Goal: Task Accomplishment & Management: Complete application form

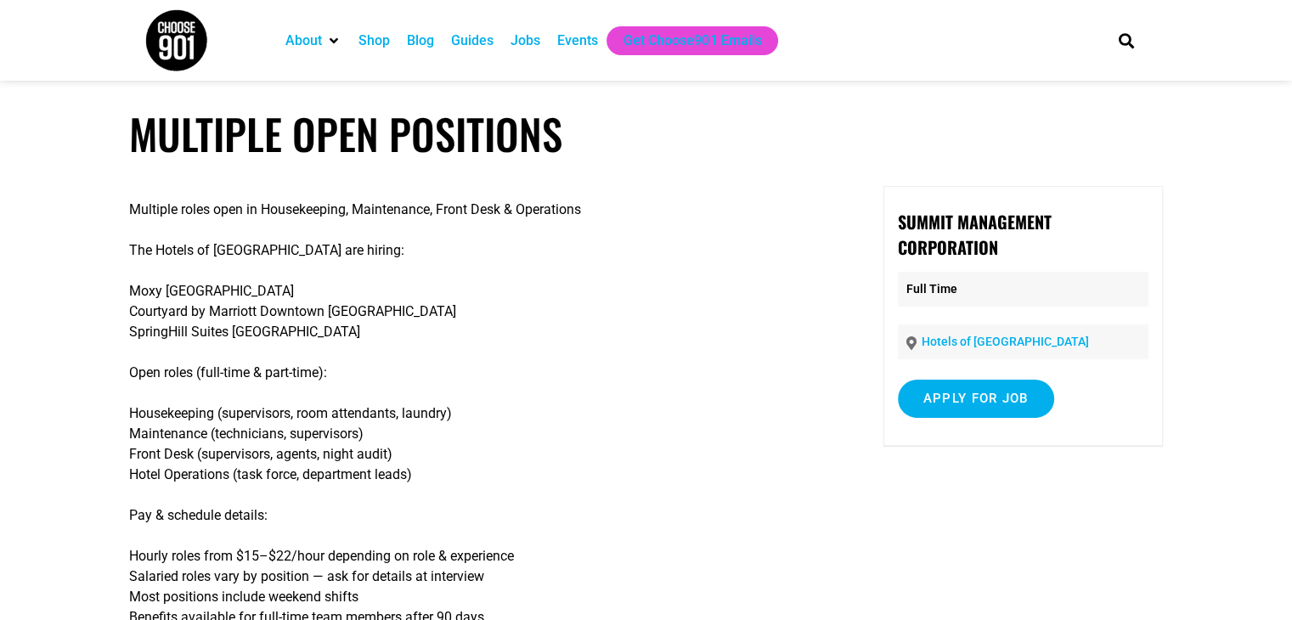
click at [189, 315] on p "[GEOGRAPHIC_DATA] by Marriott Downtown [GEOGRAPHIC_DATA] [GEOGRAPHIC_DATA]" at bounding box center [480, 311] width 702 height 61
click at [236, 442] on p "Housekeeping (supervisors, room attendants, laundry) Maintenance (technicians, …" at bounding box center [480, 444] width 702 height 82
click at [793, 578] on p "Hourly roles from $15–$22/hour depending on role & experience Salaried roles va…" at bounding box center [480, 587] width 702 height 82
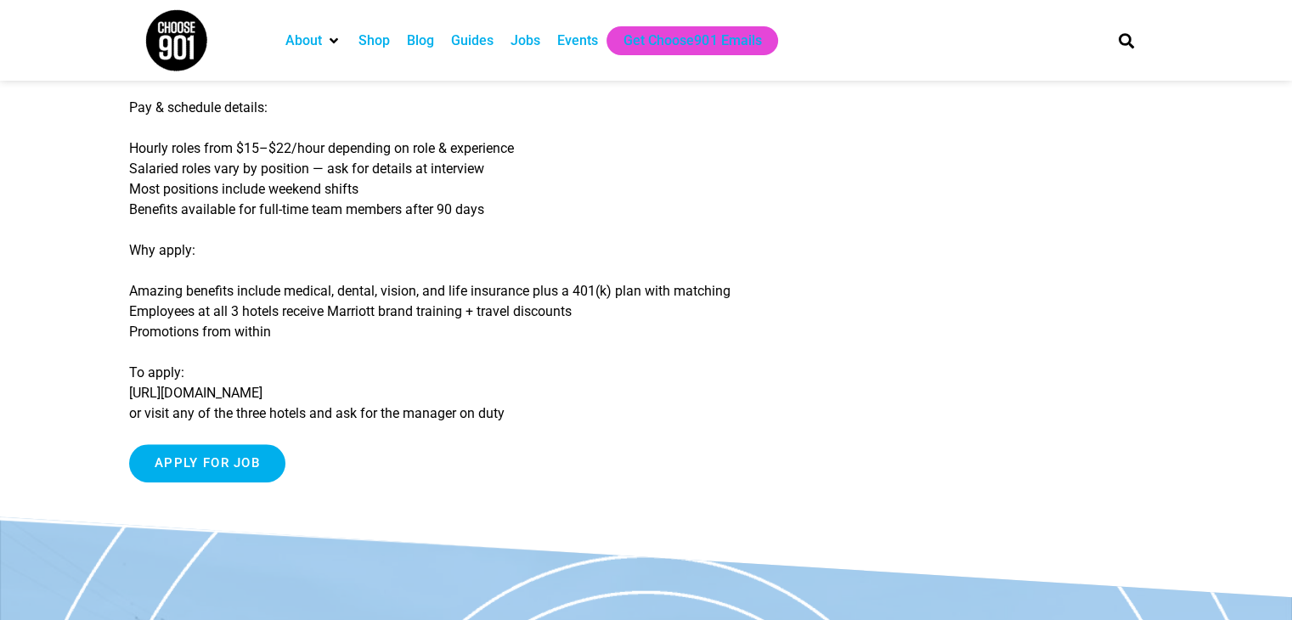
scroll to position [442, 0]
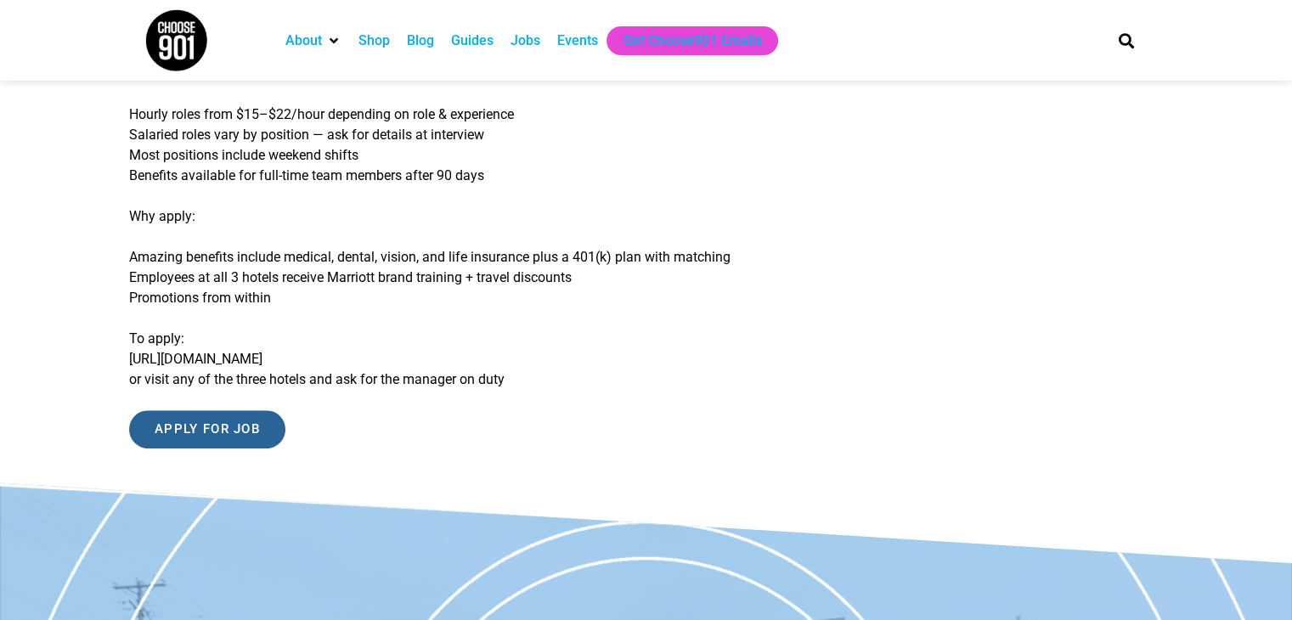
click at [195, 426] on input "Apply for job" at bounding box center [207, 429] width 156 height 38
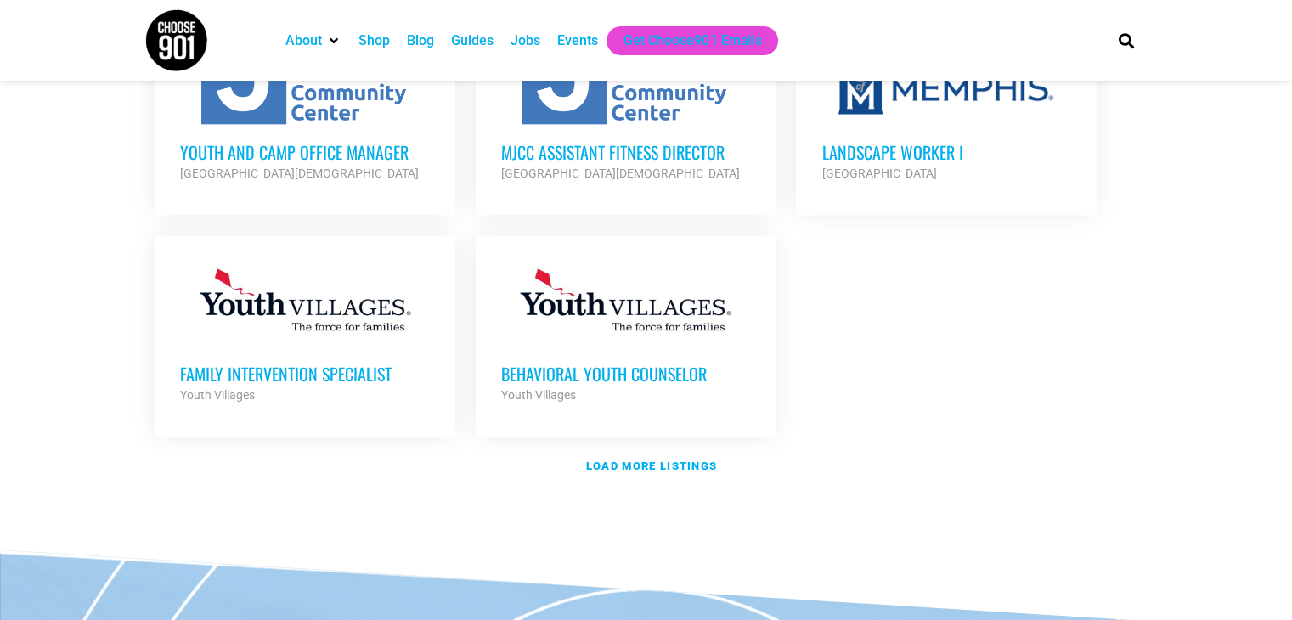
scroll to position [2103, 0]
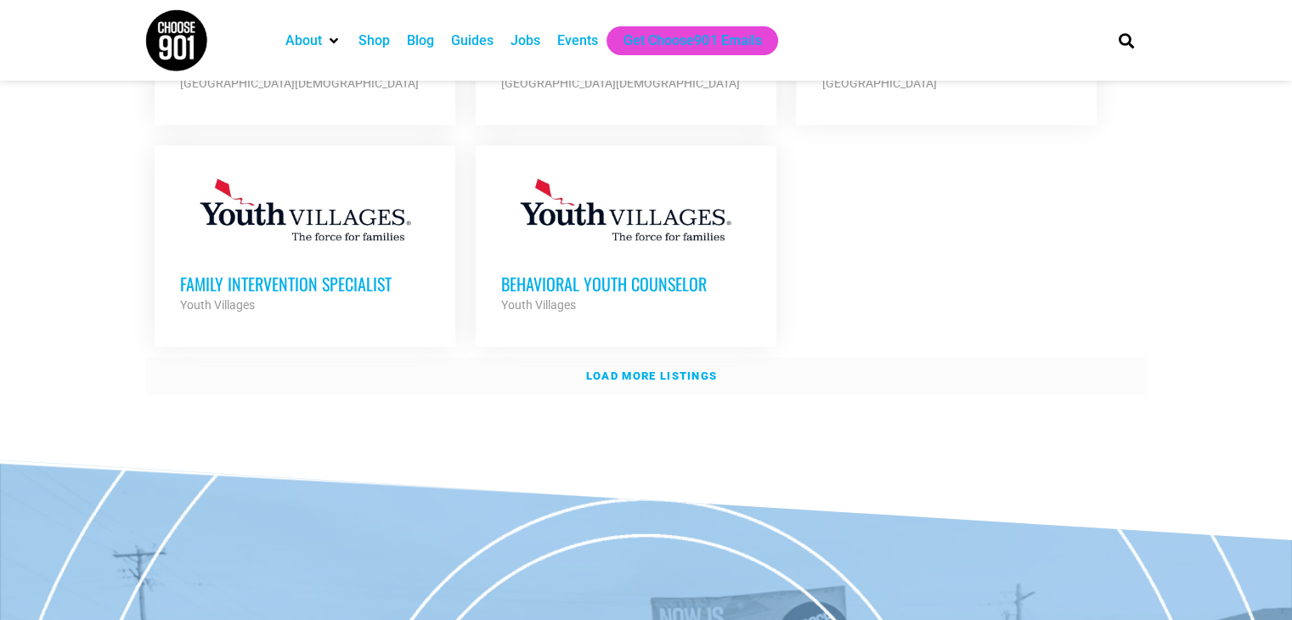
click at [625, 369] on strong "Load more listings" at bounding box center [651, 375] width 131 height 13
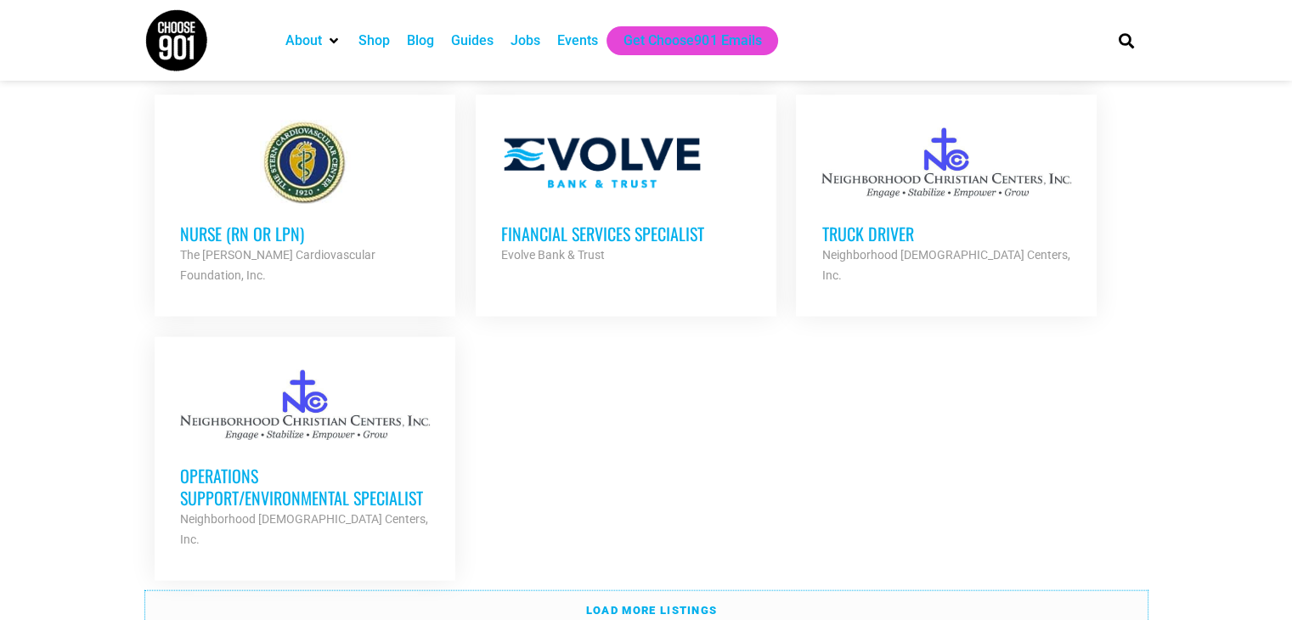
scroll to position [3620, 0]
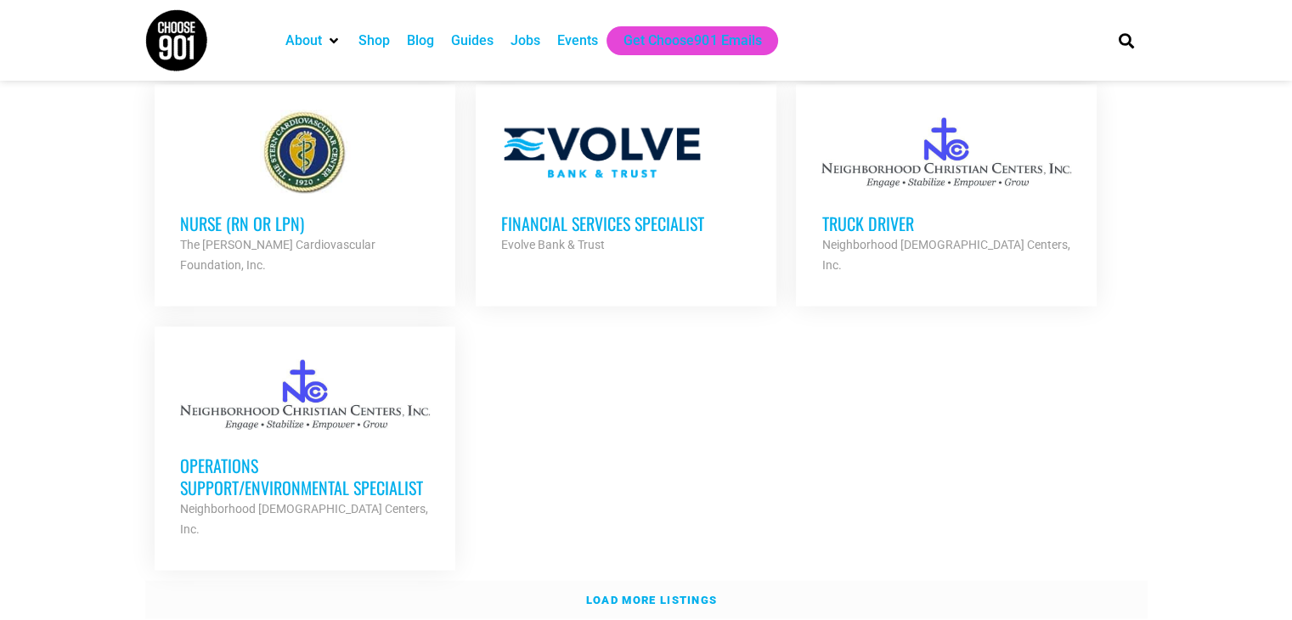
click at [656, 594] on strong "Load more listings" at bounding box center [651, 600] width 131 height 13
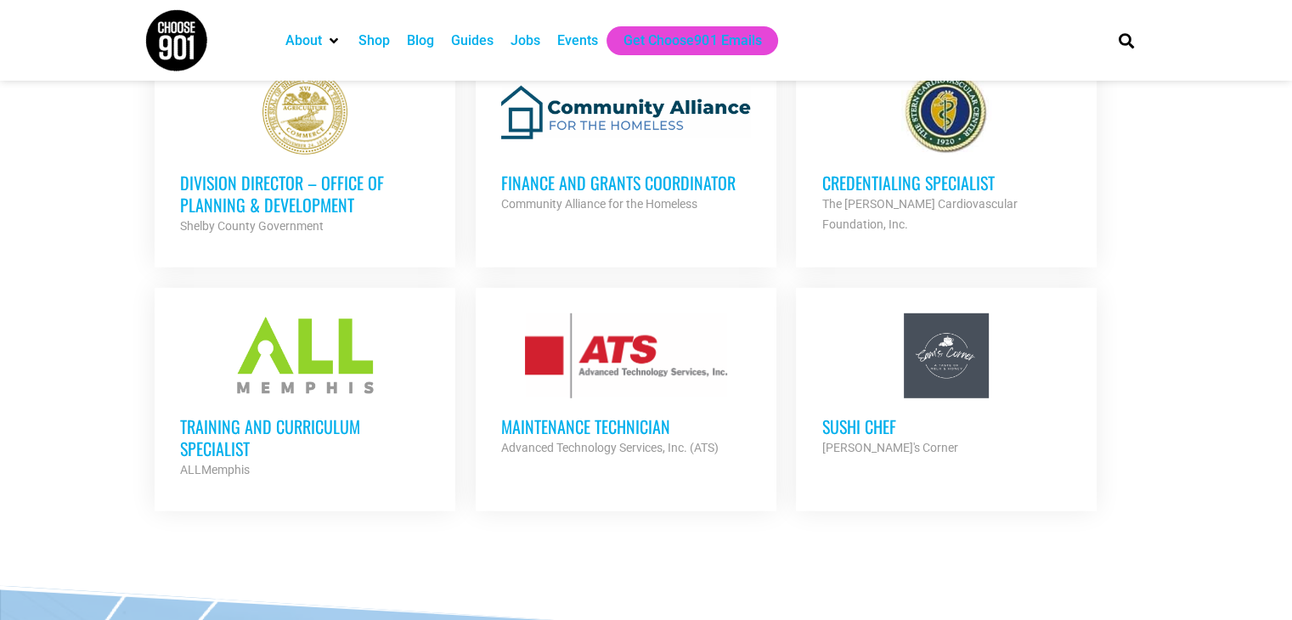
scroll to position [4898, 0]
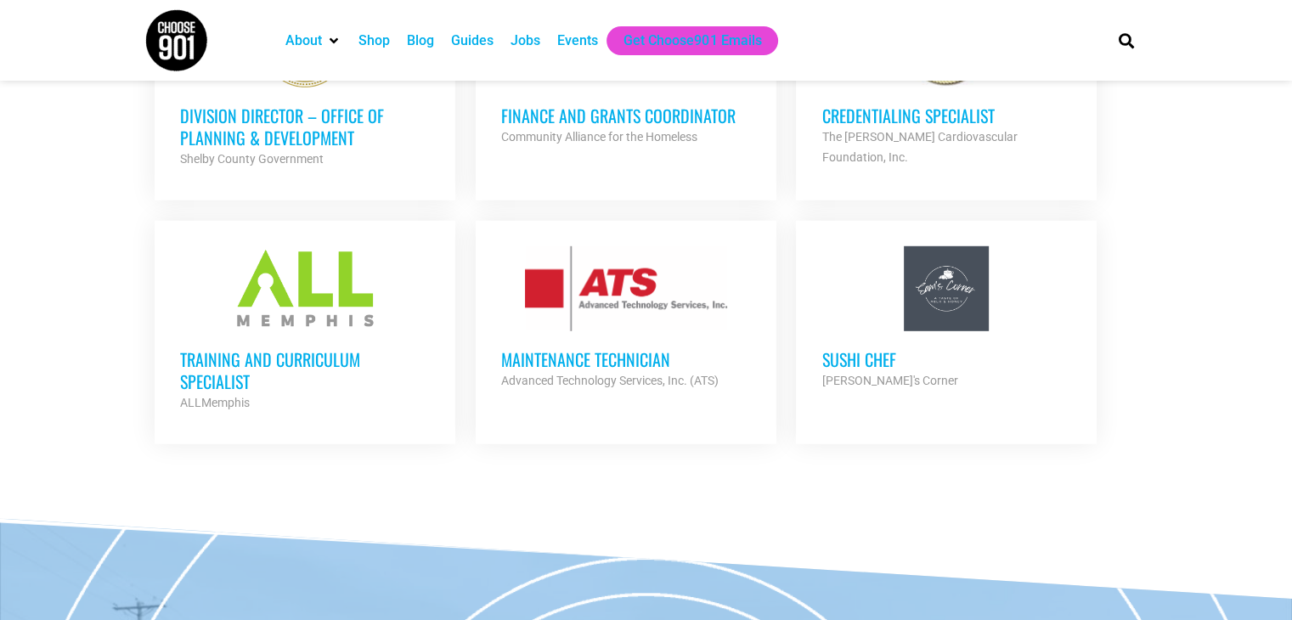
click at [568, 348] on h3 "Maintenance Technician" at bounding box center [626, 359] width 250 height 22
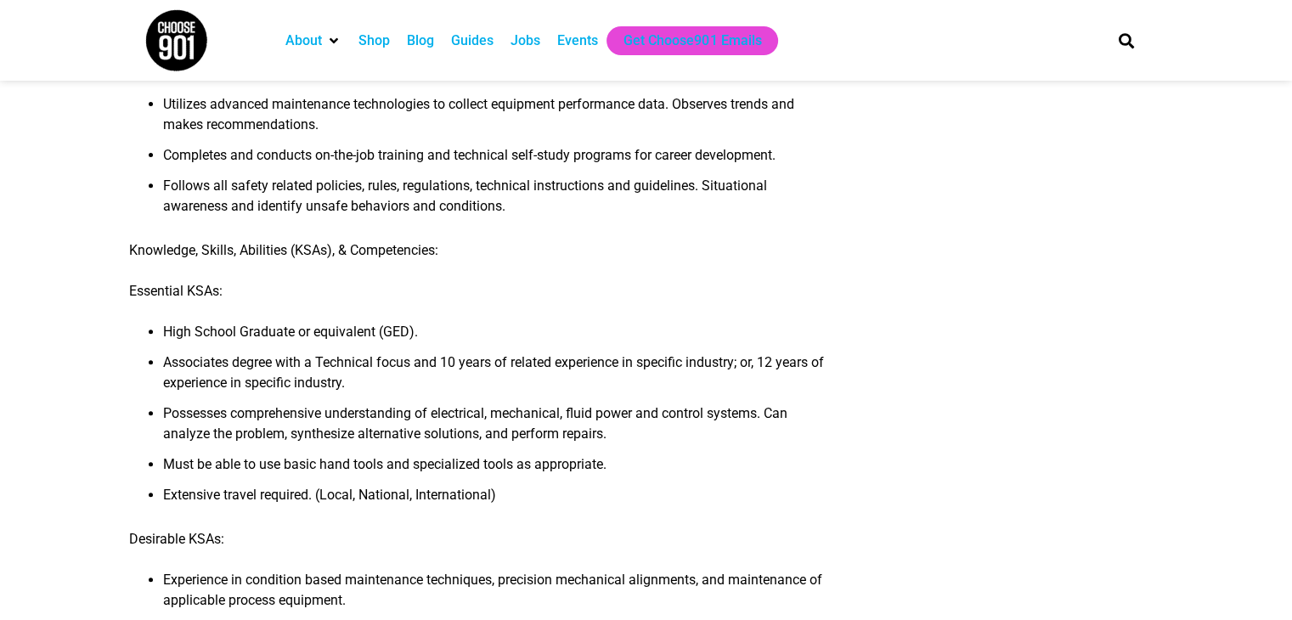
scroll to position [680, 0]
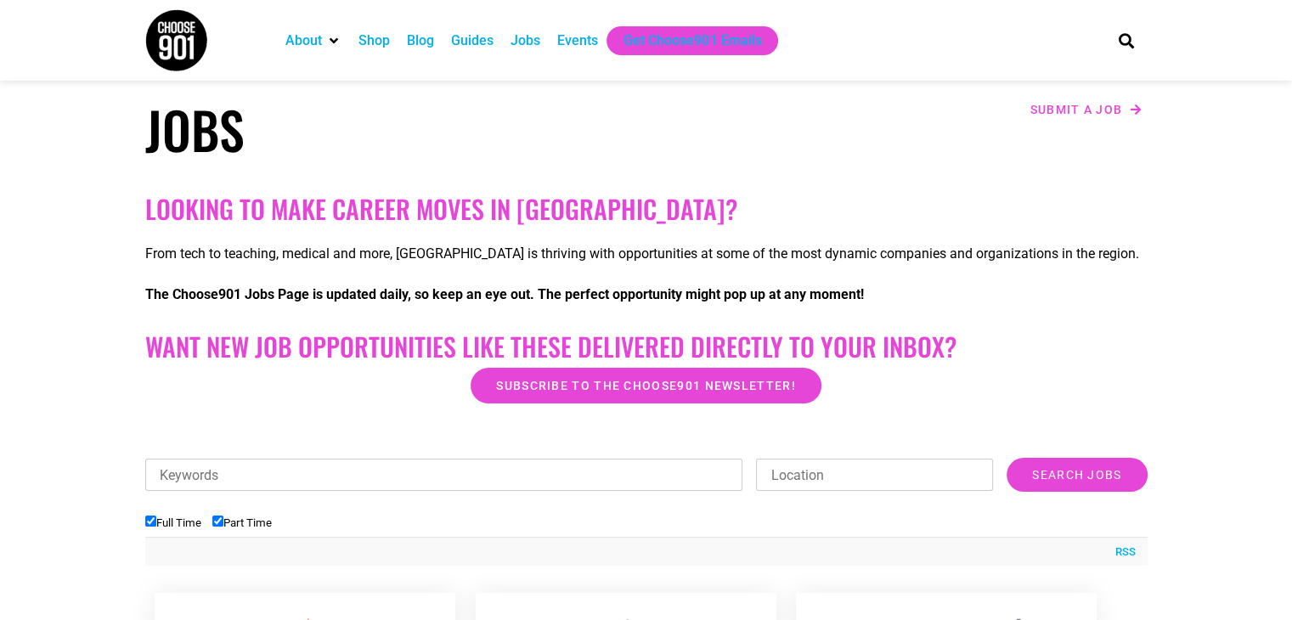
scroll to position [166, 0]
